Goal: Task Accomplishment & Management: Manage account settings

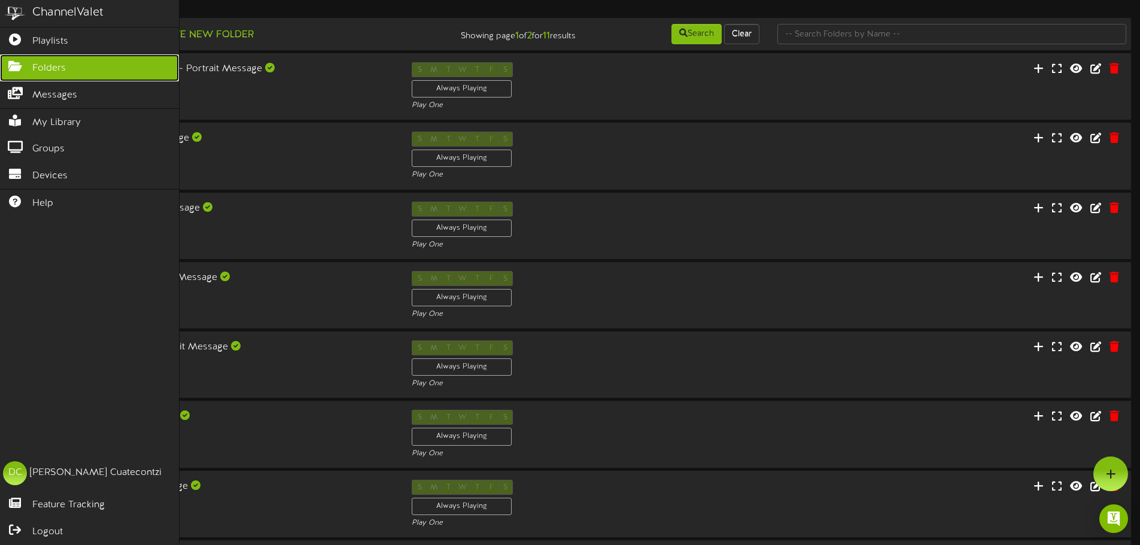
click at [30, 71] on link "Folders" at bounding box center [89, 67] width 179 height 27
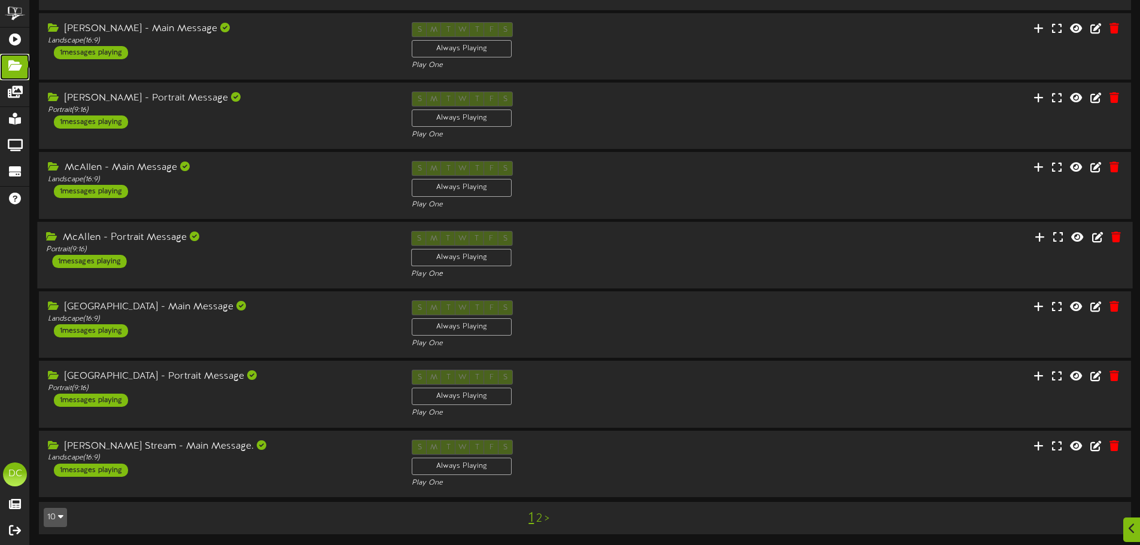
scroll to position [250, 0]
click at [1061, 444] on icon at bounding box center [1057, 443] width 11 height 13
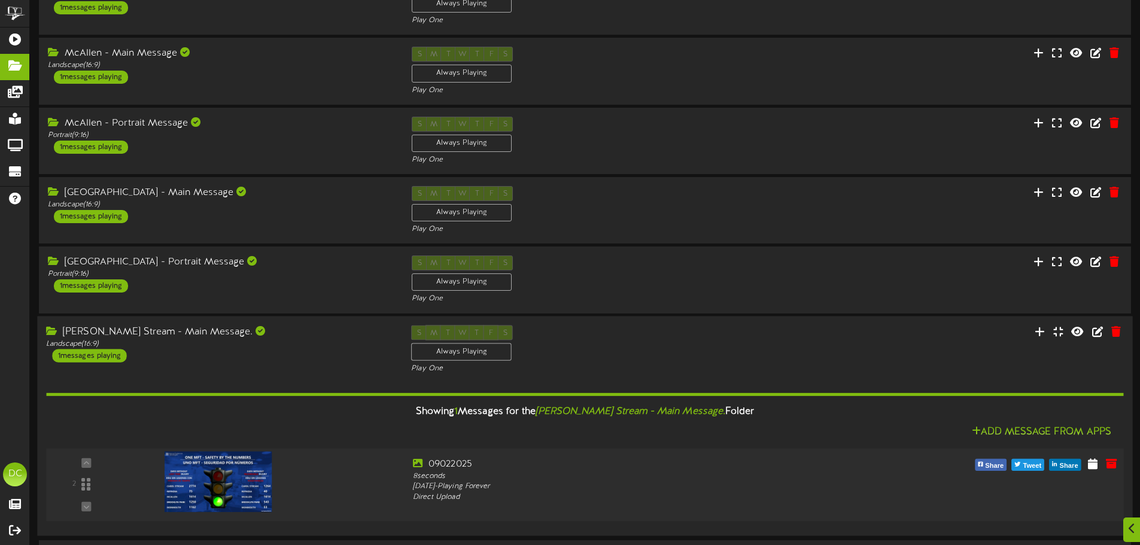
scroll to position [403, 0]
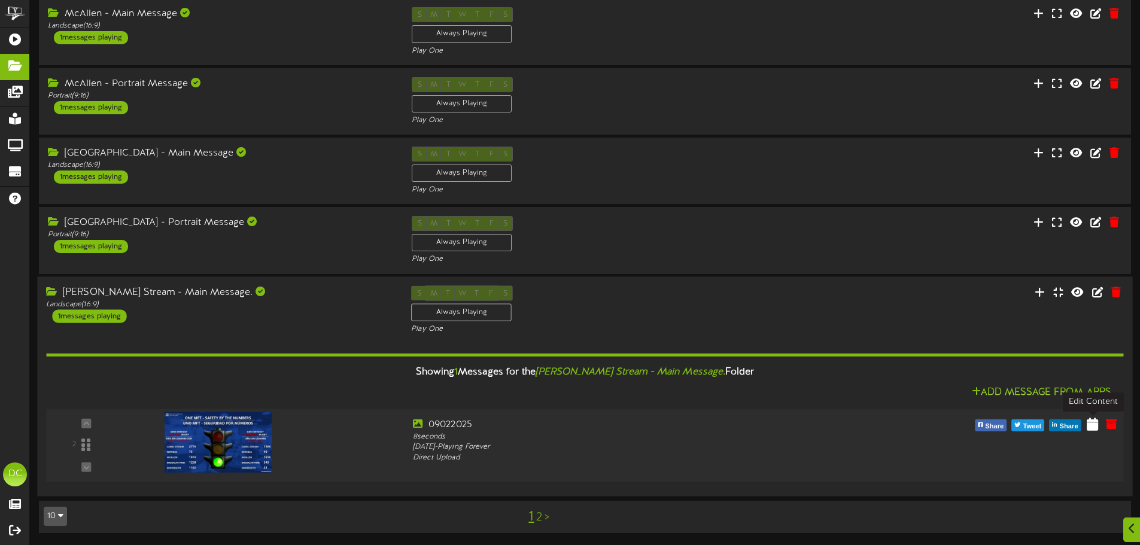
click at [1087, 424] on icon at bounding box center [1091, 423] width 11 height 13
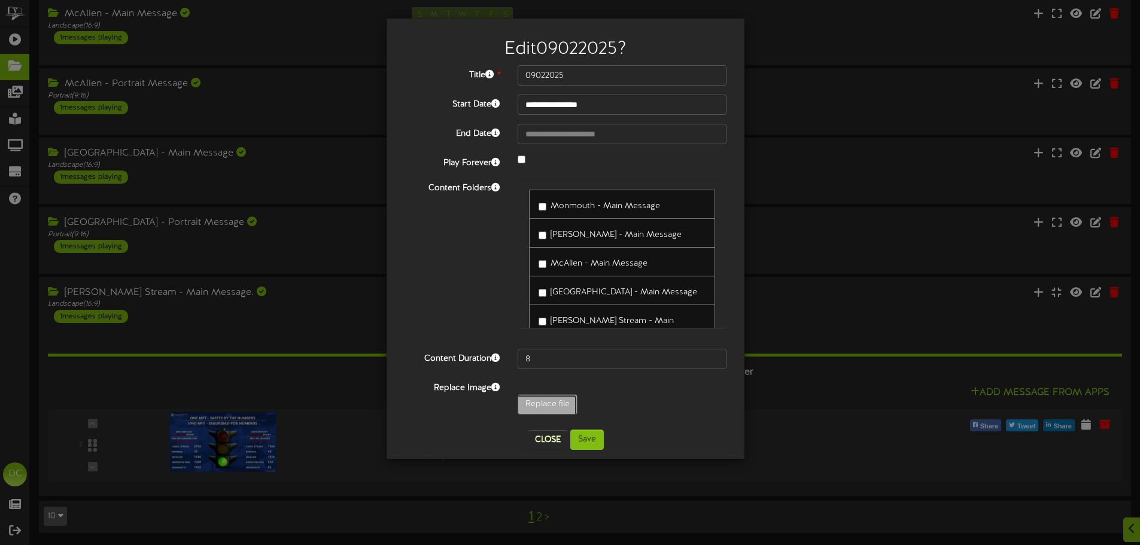
type input "**********"
type input "09032025"
click at [588, 443] on button "Save" at bounding box center [586, 439] width 33 height 20
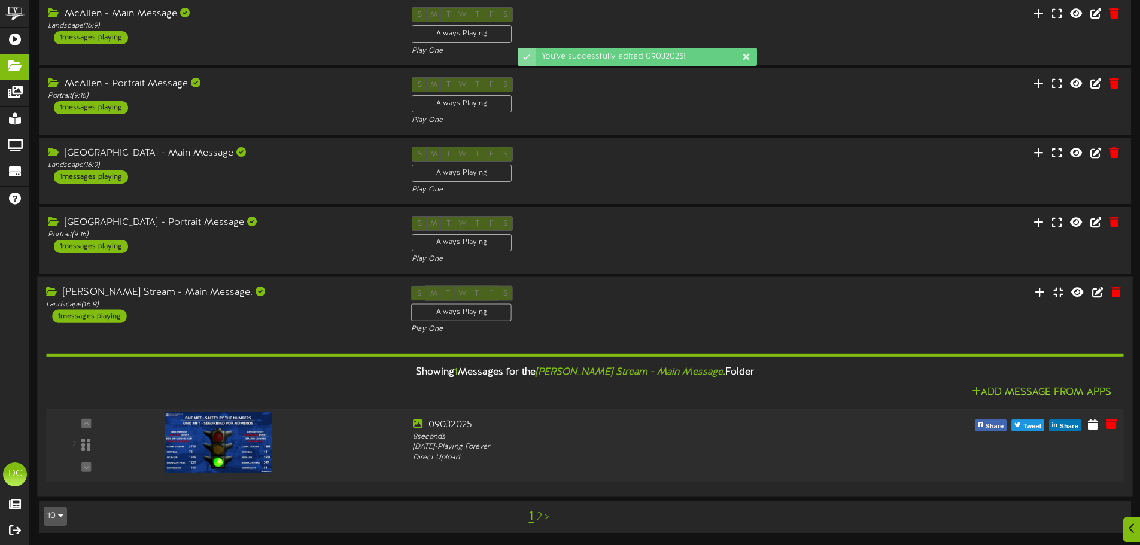
click at [240, 436] on img at bounding box center [218, 442] width 108 height 60
